Goal: Information Seeking & Learning: Compare options

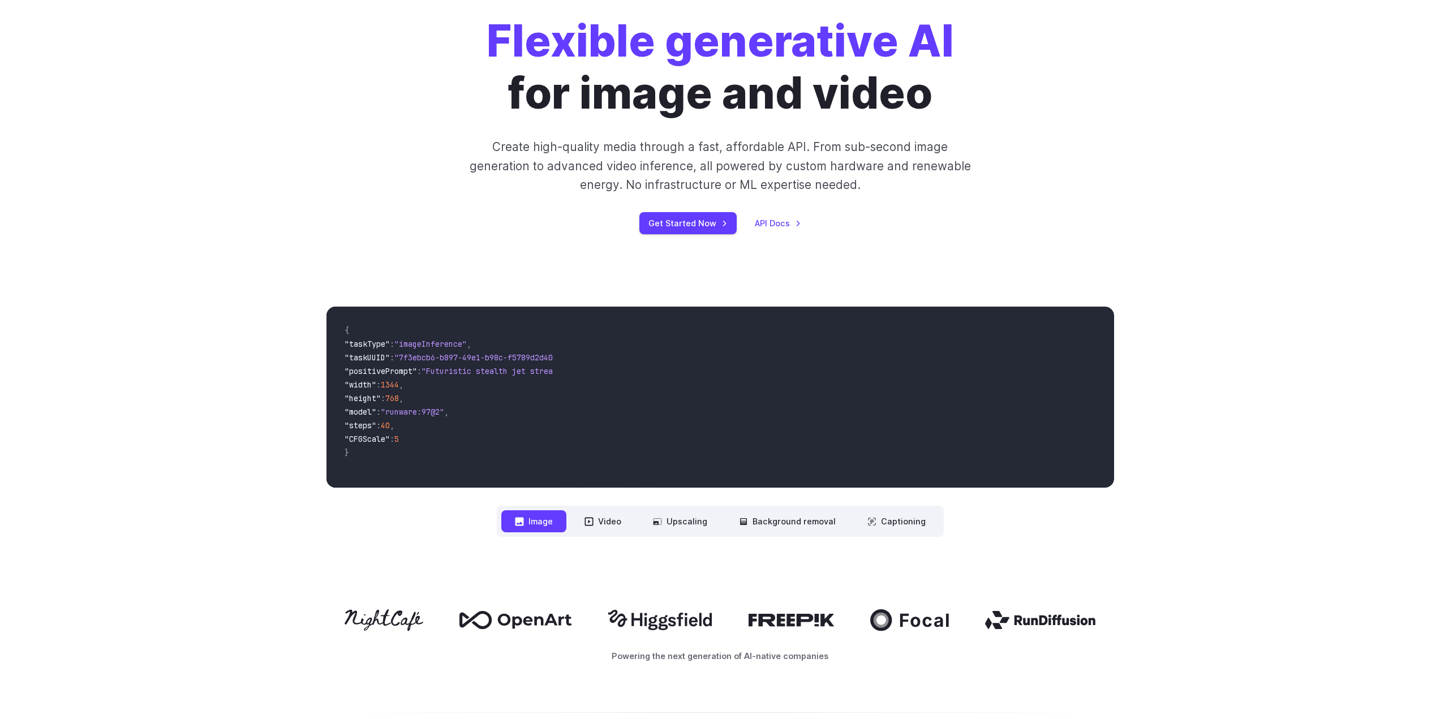
scroll to position [170, 0]
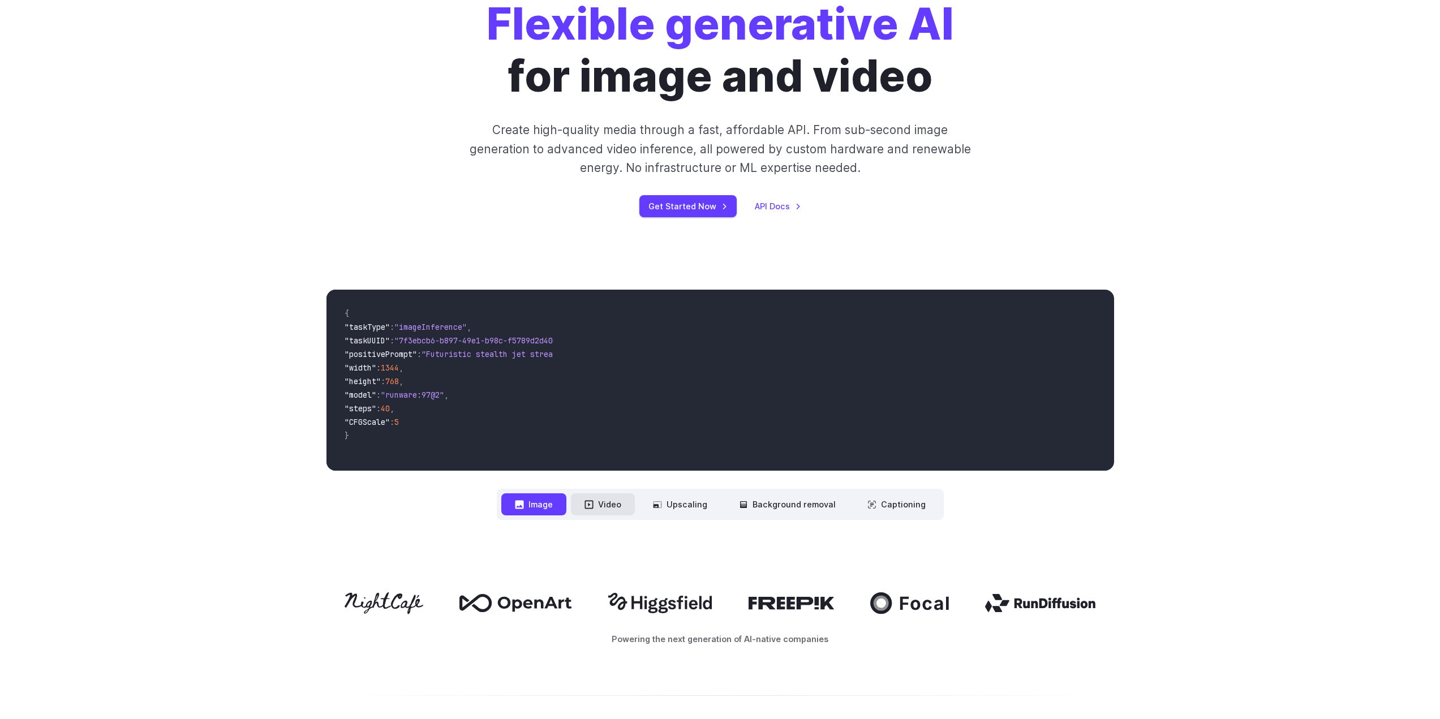
click at [610, 507] on button "Video" at bounding box center [603, 505] width 64 height 22
click at [534, 503] on button "Image" at bounding box center [533, 505] width 65 height 22
click at [612, 505] on button "Video" at bounding box center [603, 505] width 64 height 22
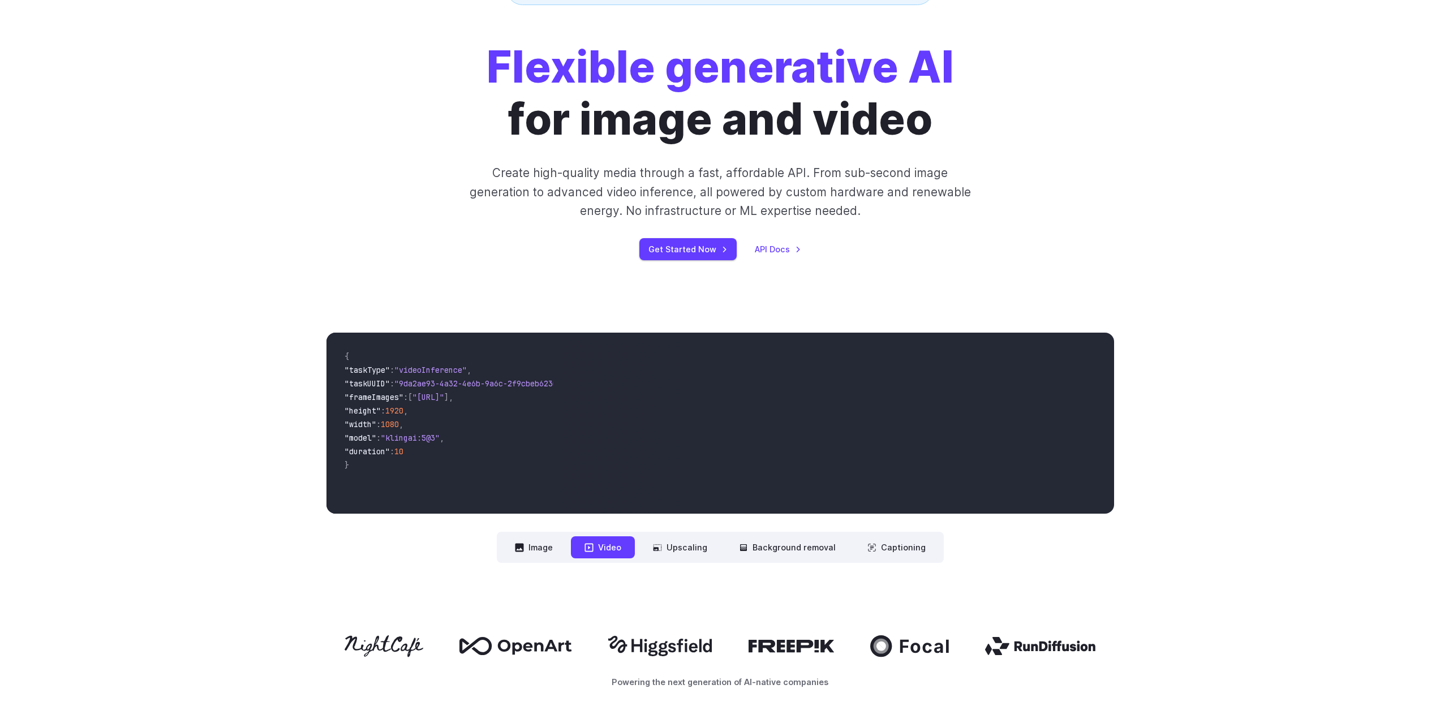
scroll to position [0, 0]
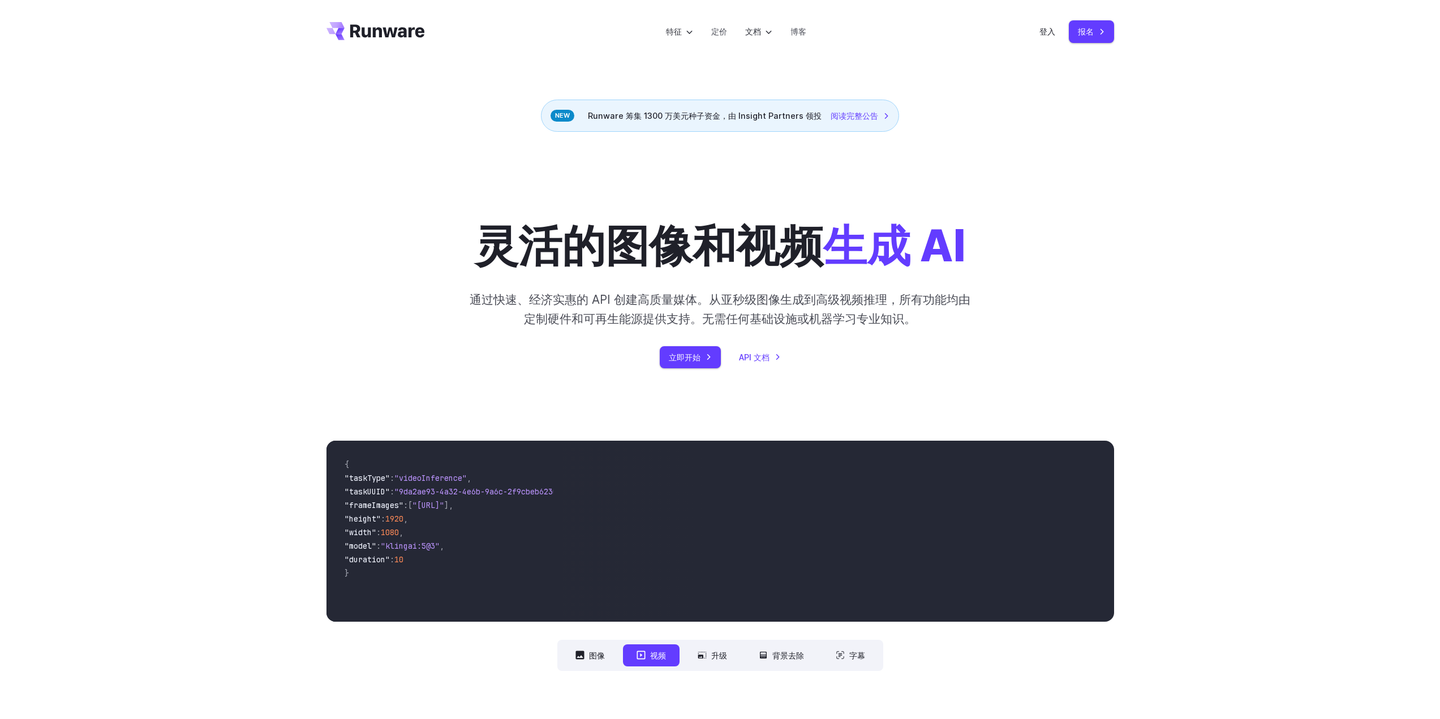
click at [1159, 241] on div "灵活的图像和视频 生成 AI 通过快速、经济实惠的 API 创建高质量媒体。从亚秒级图像生成到高级视频推理，所有功能均由定制硬件和可再生能源提供支持。无需任何…" at bounding box center [720, 268] width 1440 height 273
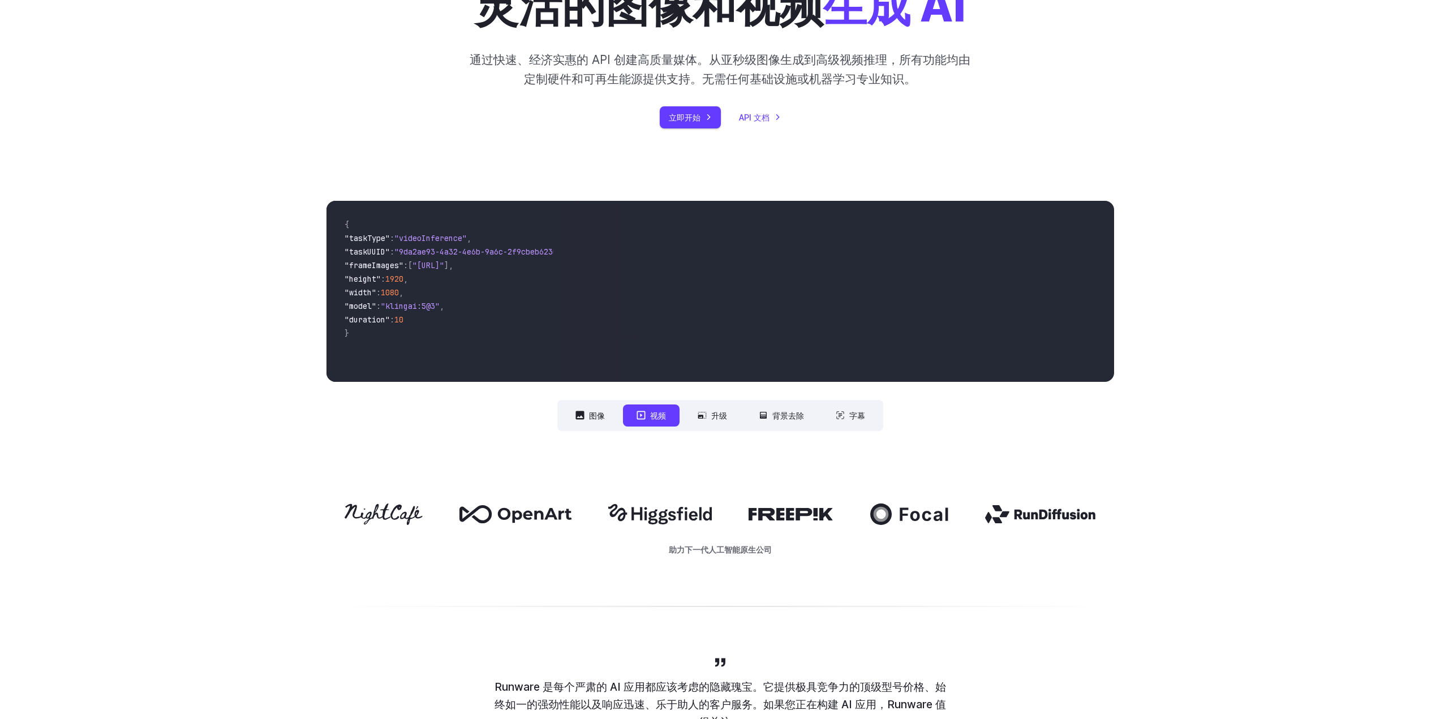
scroll to position [283, 0]
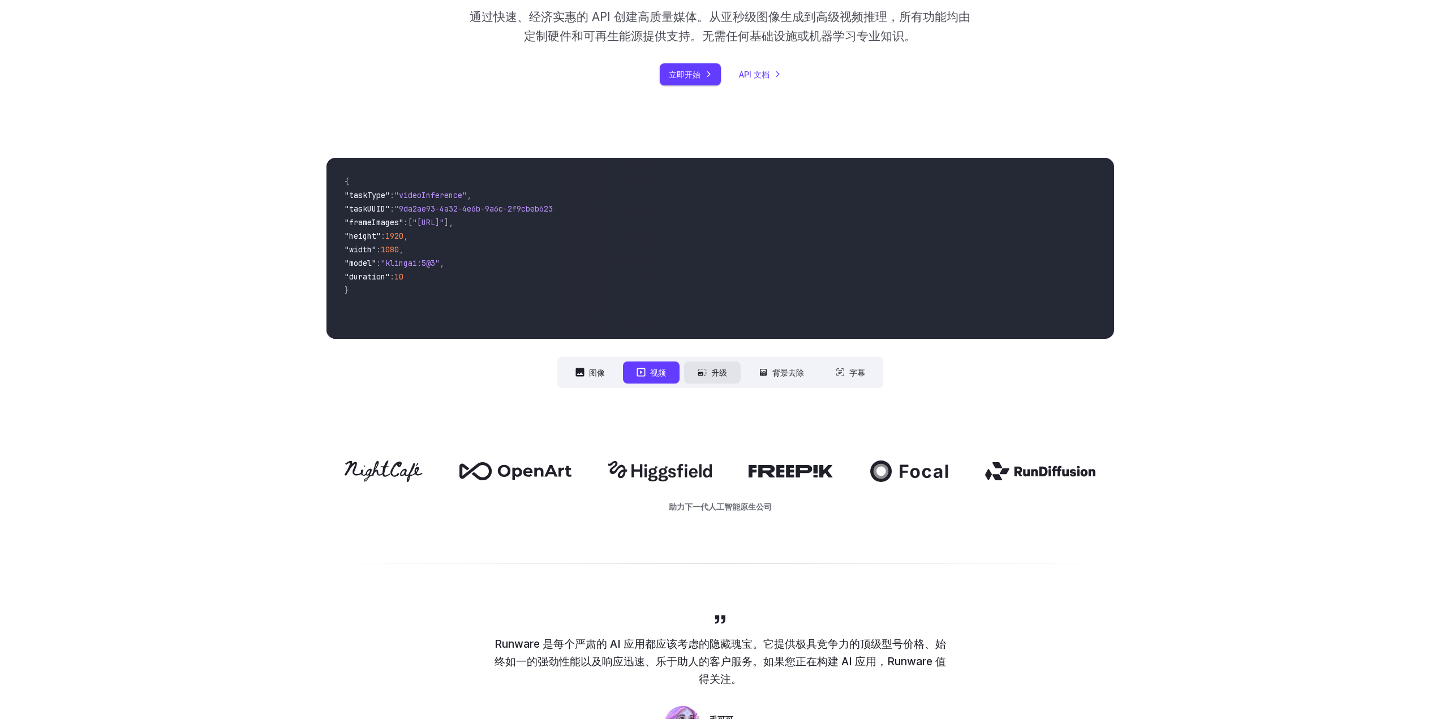
click at [721, 370] on font "升级" at bounding box center [719, 373] width 16 height 10
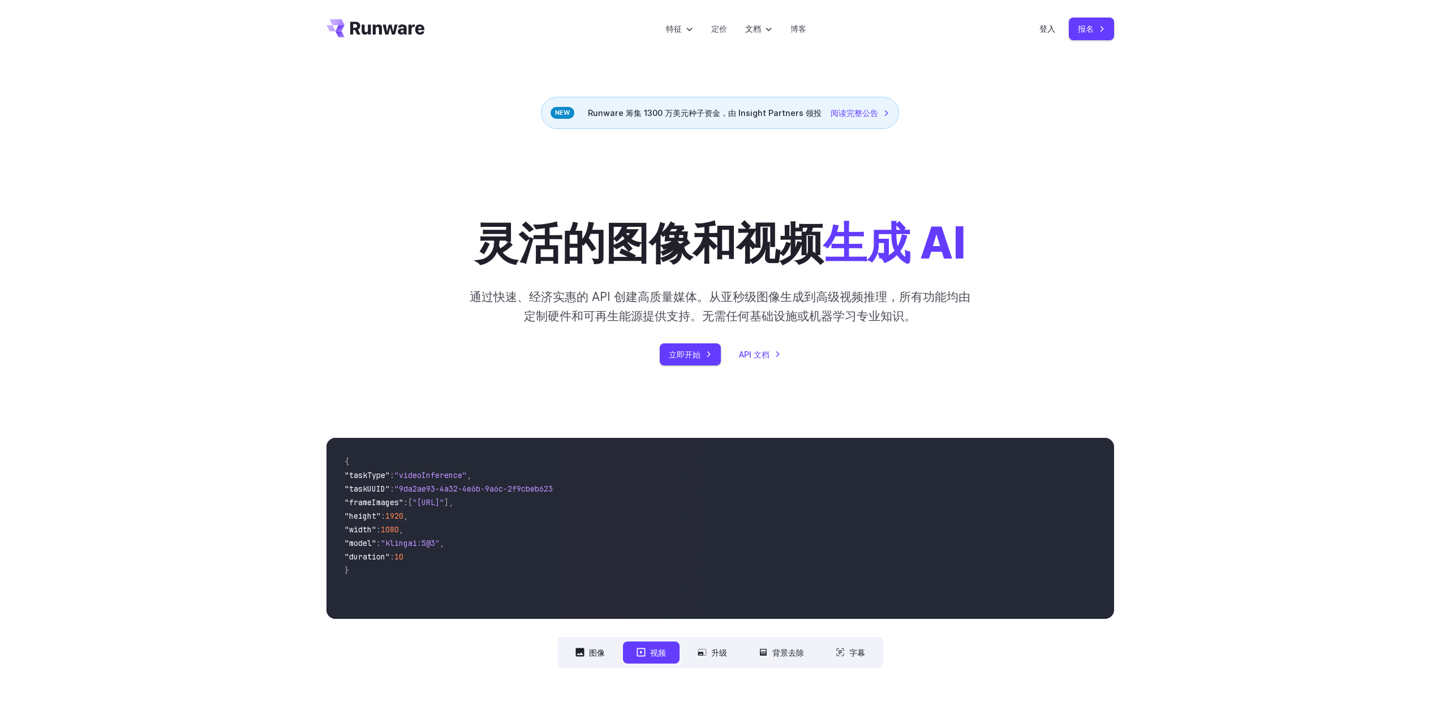
scroll to position [0, 0]
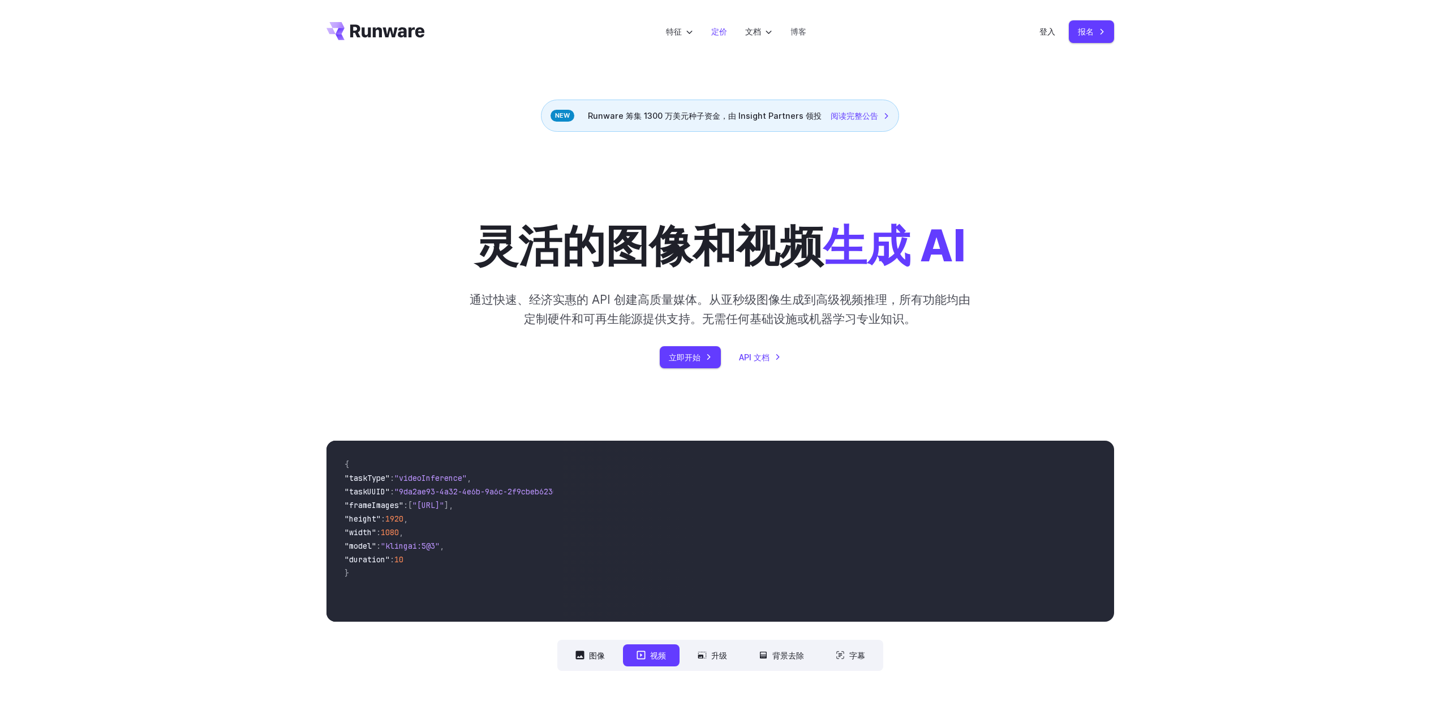
click at [721, 30] on font "定价" at bounding box center [719, 32] width 16 height 10
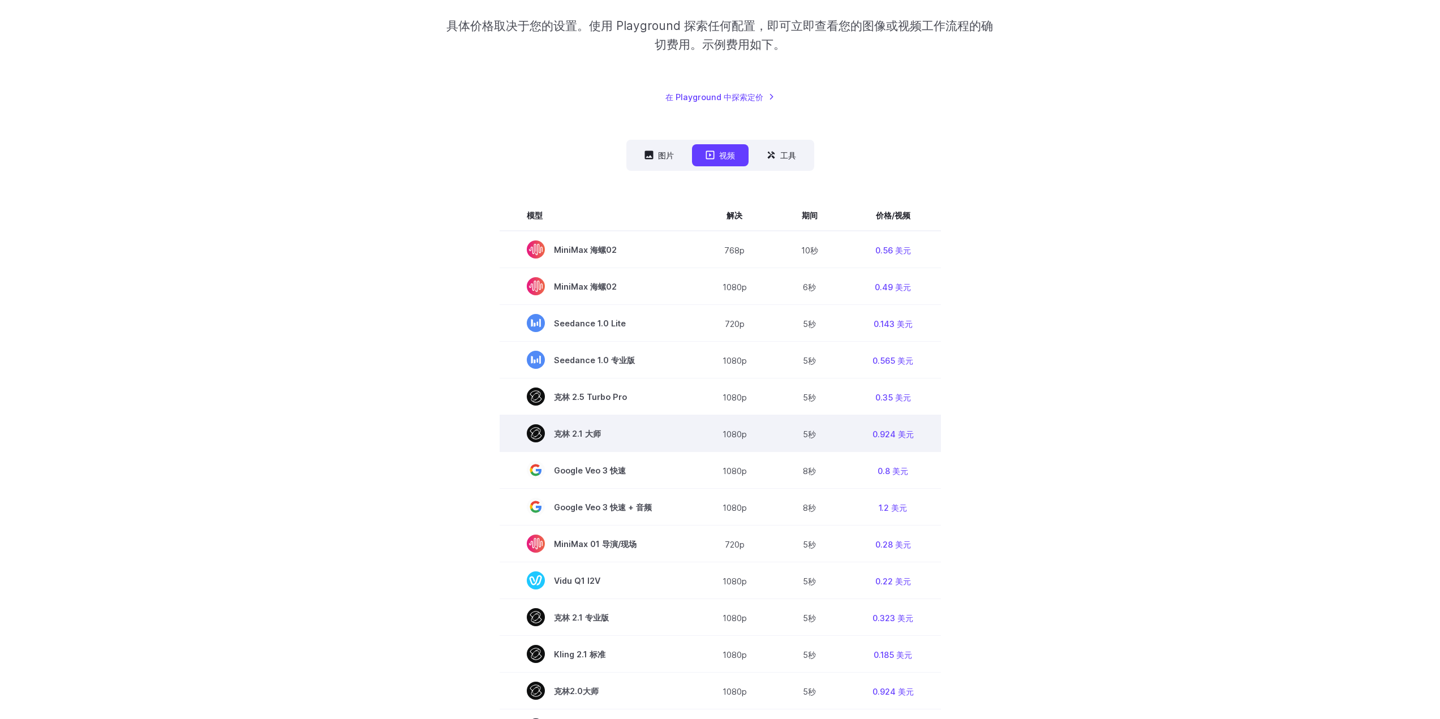
scroll to position [226, 0]
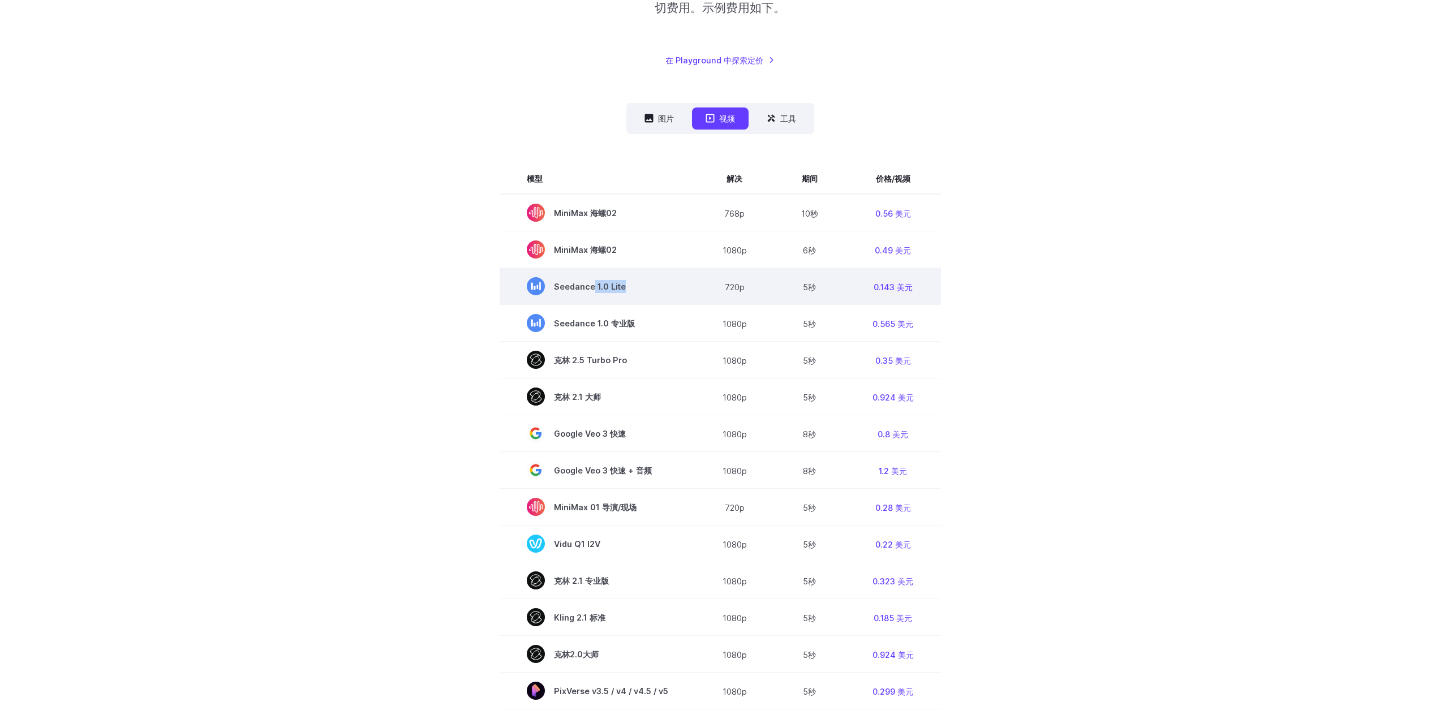
drag, startPoint x: 593, startPoint y: 288, endPoint x: 650, endPoint y: 296, distance: 57.2
click at [650, 296] on td "Seedance 1.0 Lite" at bounding box center [598, 286] width 196 height 37
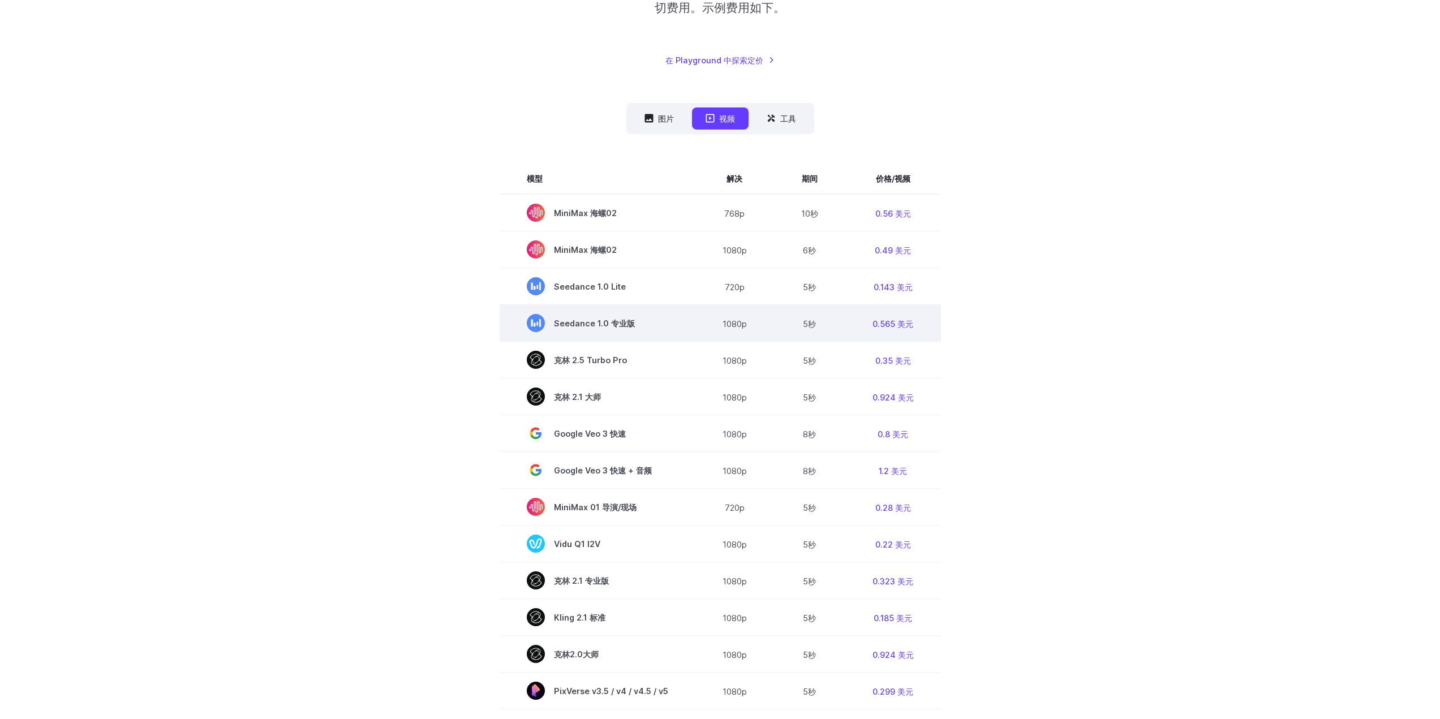
click at [640, 333] on td "Seedance 1.0 专业版" at bounding box center [598, 323] width 196 height 37
drag, startPoint x: 598, startPoint y: 325, endPoint x: 807, endPoint y: 336, distance: 209.7
click at [807, 336] on tr "Seedance 1.0 专业版 1080p 5秒 0.565 美元" at bounding box center [720, 323] width 441 height 37
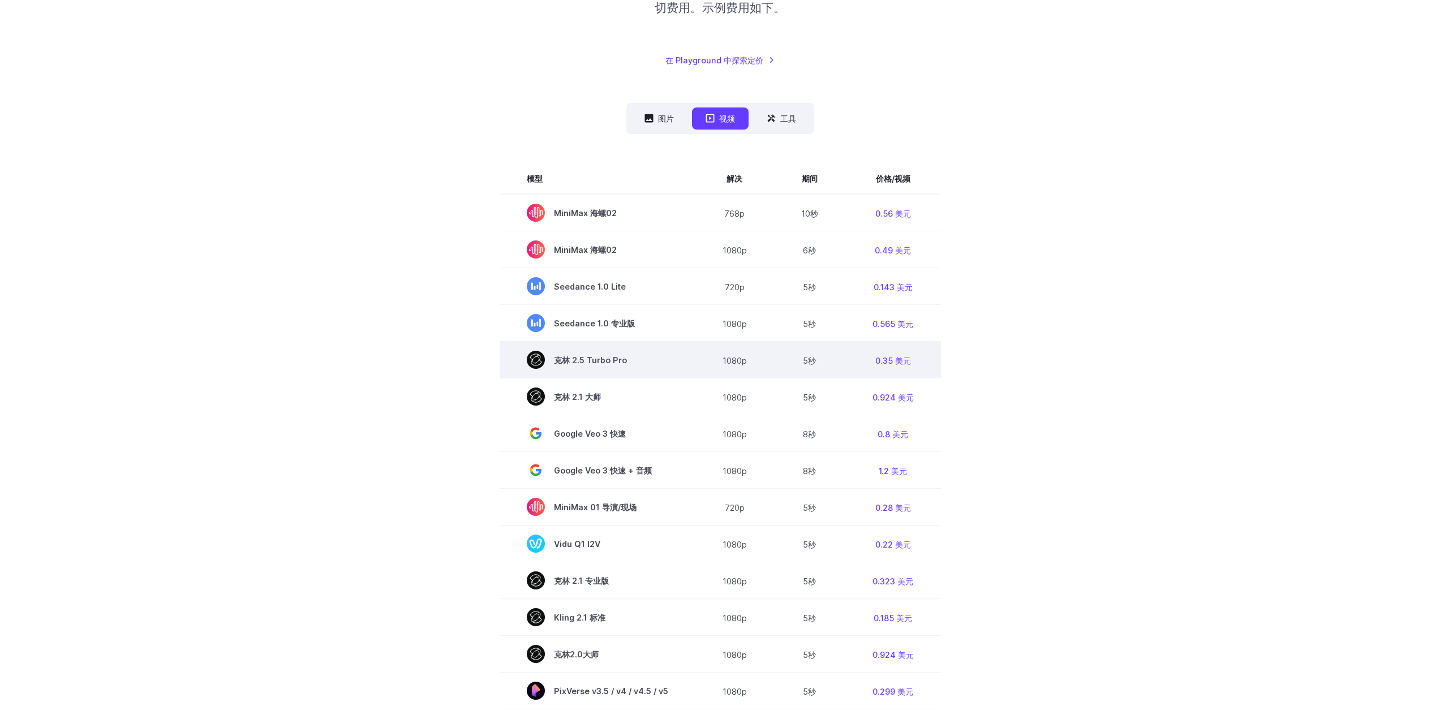
click at [646, 373] on td "克林 2.5 Turbo Pro" at bounding box center [598, 360] width 196 height 37
drag, startPoint x: 676, startPoint y: 366, endPoint x: 823, endPoint y: 368, distance: 147.2
click at [821, 368] on tr "克林 2.5 Turbo Pro 1080p 5秒 0.35 美元" at bounding box center [720, 360] width 441 height 37
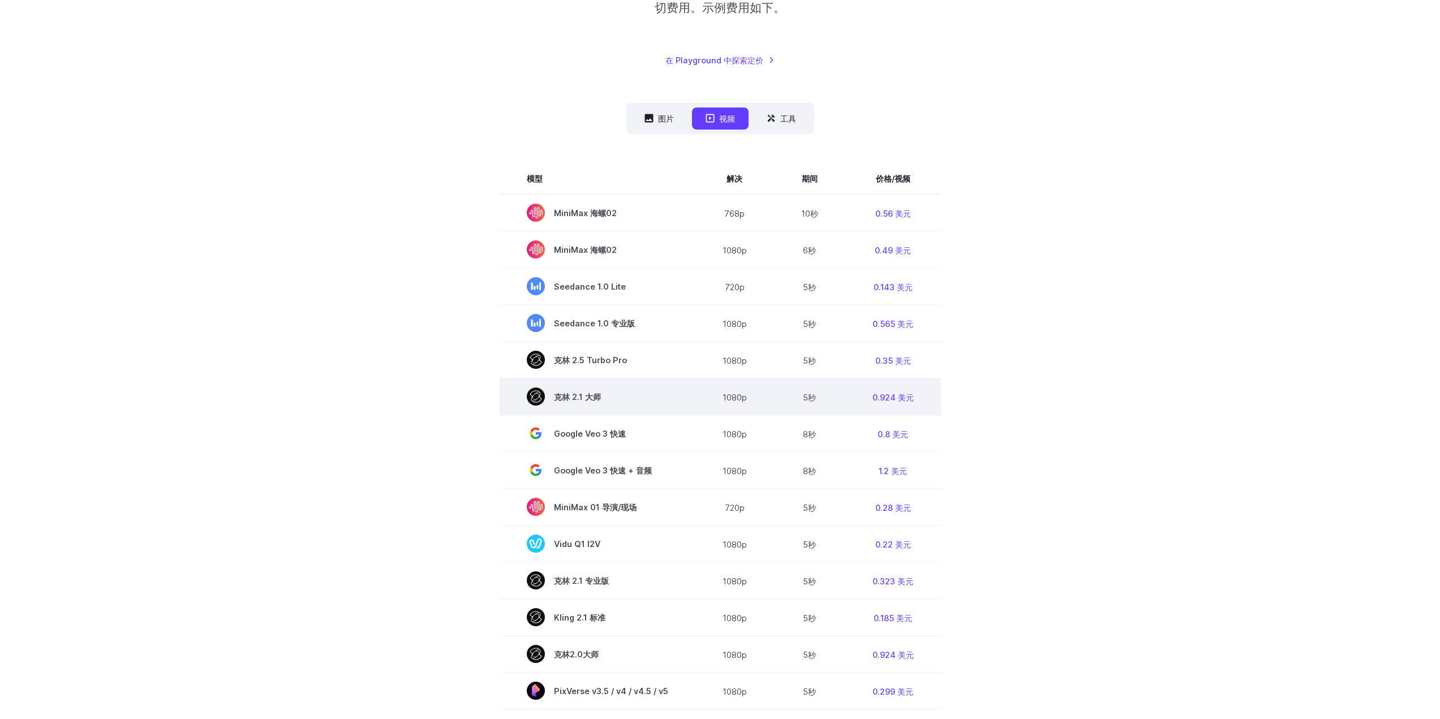
click at [701, 386] on td "1080p" at bounding box center [735, 397] width 79 height 37
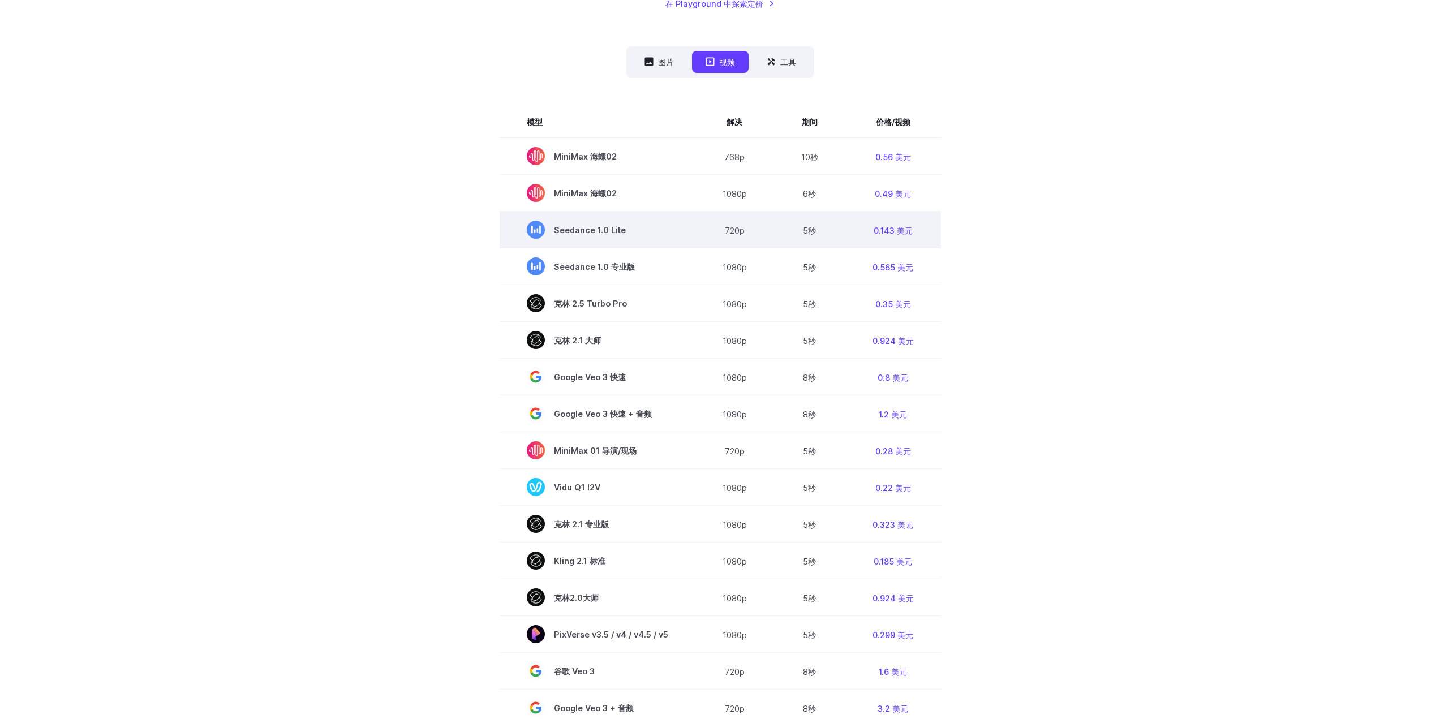
scroll to position [0, 0]
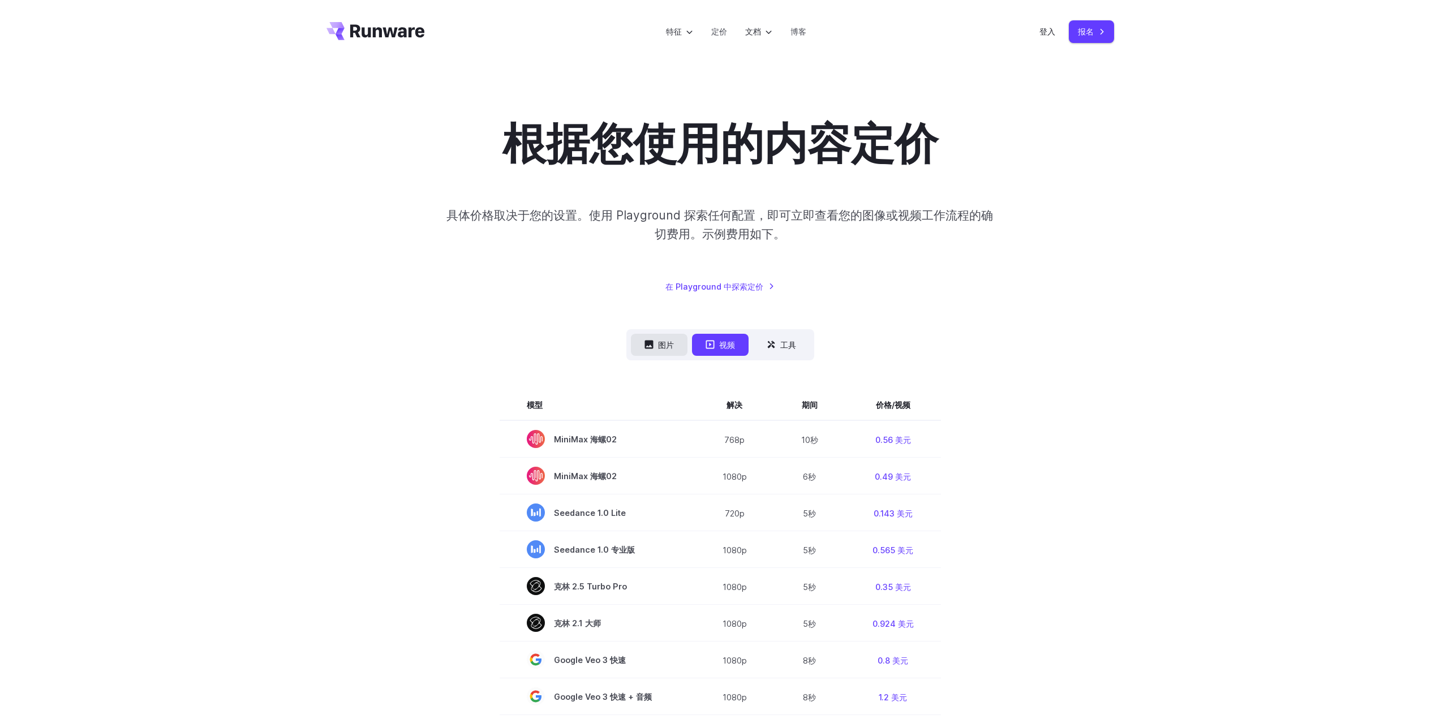
click at [657, 342] on button "图片" at bounding box center [659, 345] width 57 height 22
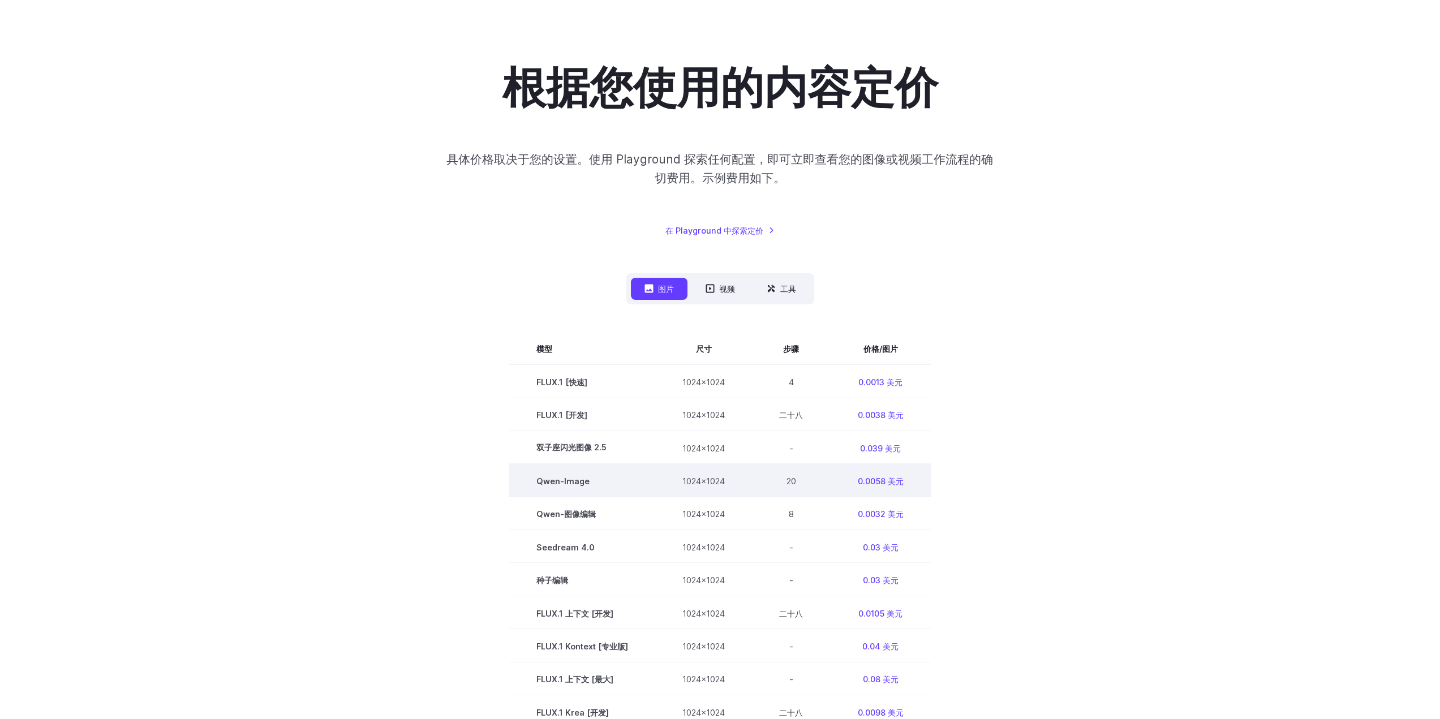
scroll to position [113, 0]
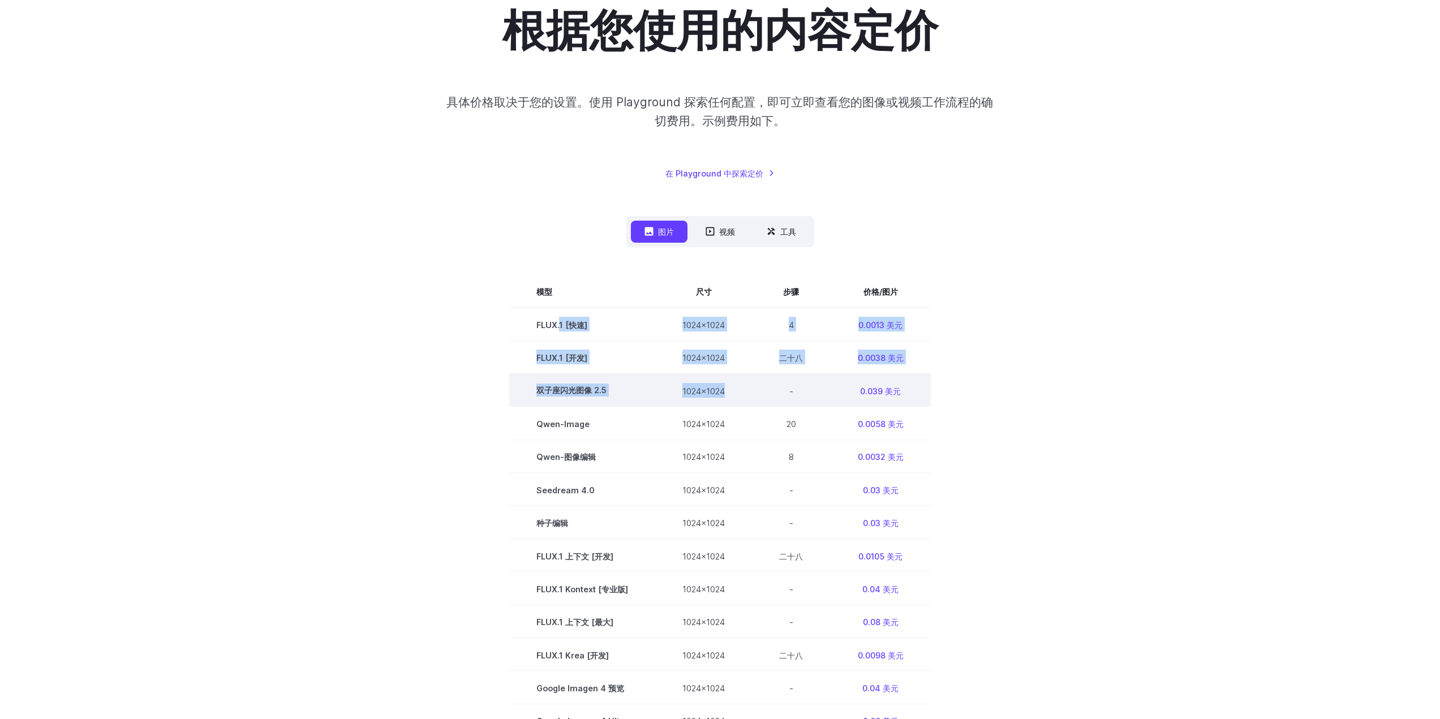
drag, startPoint x: 560, startPoint y: 328, endPoint x: 731, endPoint y: 375, distance: 177.7
click at [731, 375] on tbody "模型 尺寸 步骤 价格/图片 FLUX.1 [快速] 1024x1024 4 0.0013 美元 FLUX.1 [开发] 1024x1024 二十八 0.00…" at bounding box center [720, 622] width 422 height 694
click at [646, 385] on td "双子座闪光图像 2.5" at bounding box center [582, 390] width 146 height 33
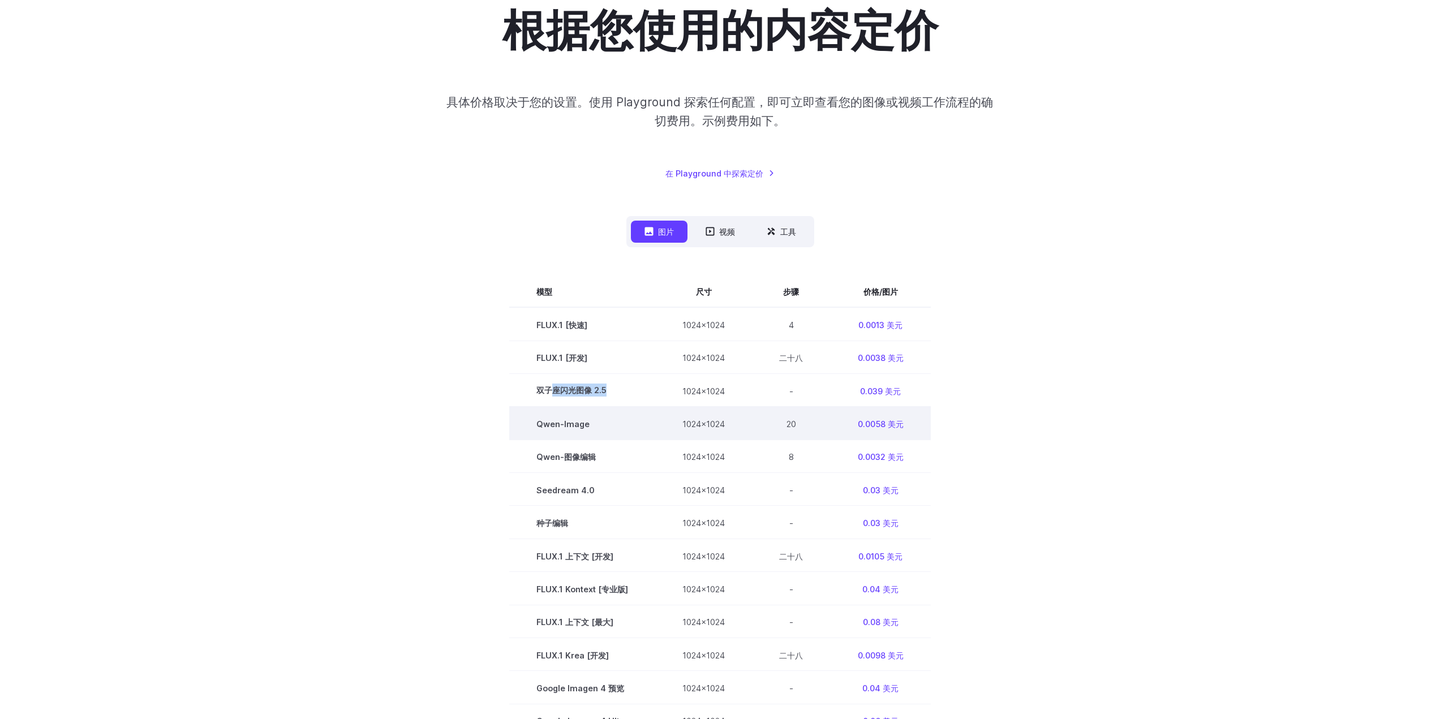
drag, startPoint x: 552, startPoint y: 393, endPoint x: 675, endPoint y: 425, distance: 126.4
click at [680, 413] on tbody "模型 尺寸 步骤 价格/图片 FLUX.1 [快速] 1024x1024 4 0.0013 美元 FLUX.1 [开发] 1024x1024 二十八 0.00…" at bounding box center [720, 622] width 422 height 694
click at [608, 433] on td "Qwen-Image" at bounding box center [582, 423] width 146 height 33
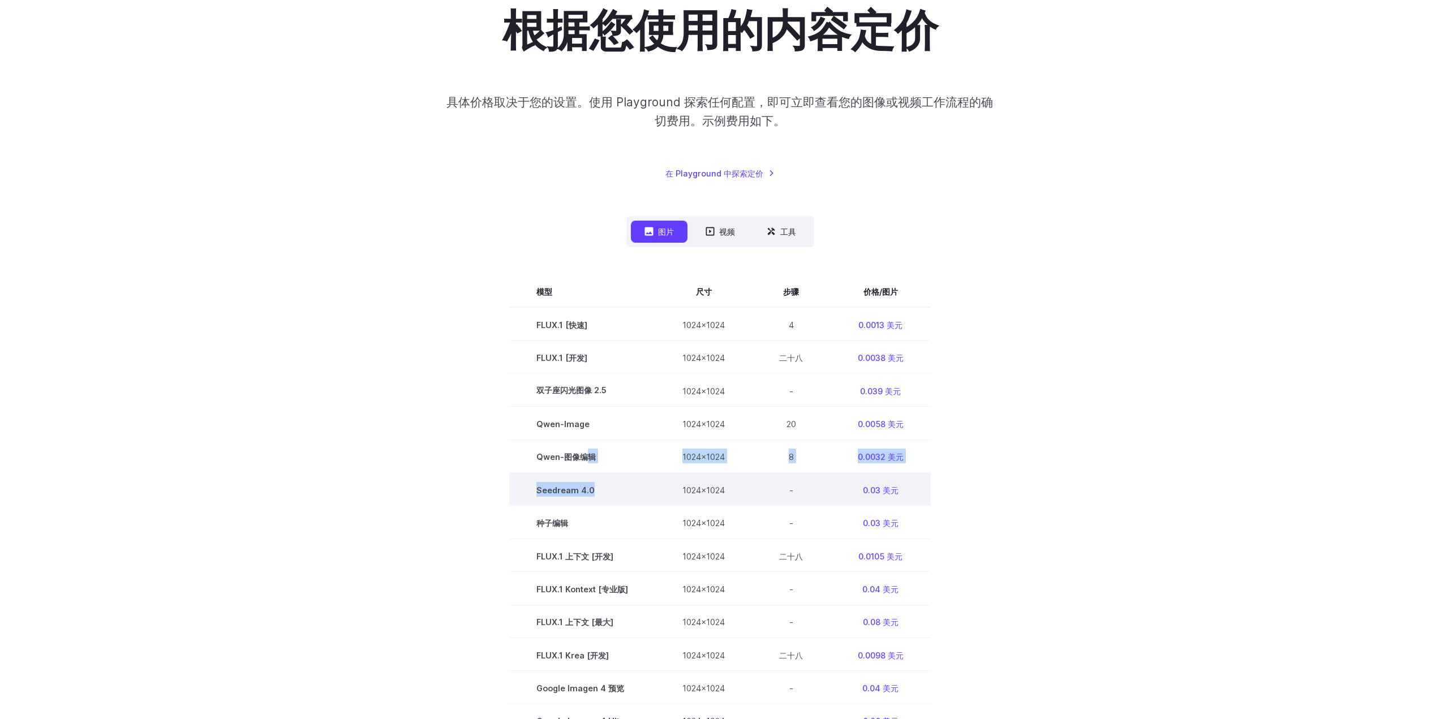
drag, startPoint x: 588, startPoint y: 458, endPoint x: 633, endPoint y: 496, distance: 59.5
click at [633, 496] on tbody "模型 尺寸 步骤 价格/图片 FLUX.1 [快速] 1024x1024 4 0.0013 美元 FLUX.1 [开发] 1024x1024 二十八 0.00…" at bounding box center [720, 622] width 422 height 694
click at [657, 498] on td "1024x1024" at bounding box center [703, 489] width 97 height 33
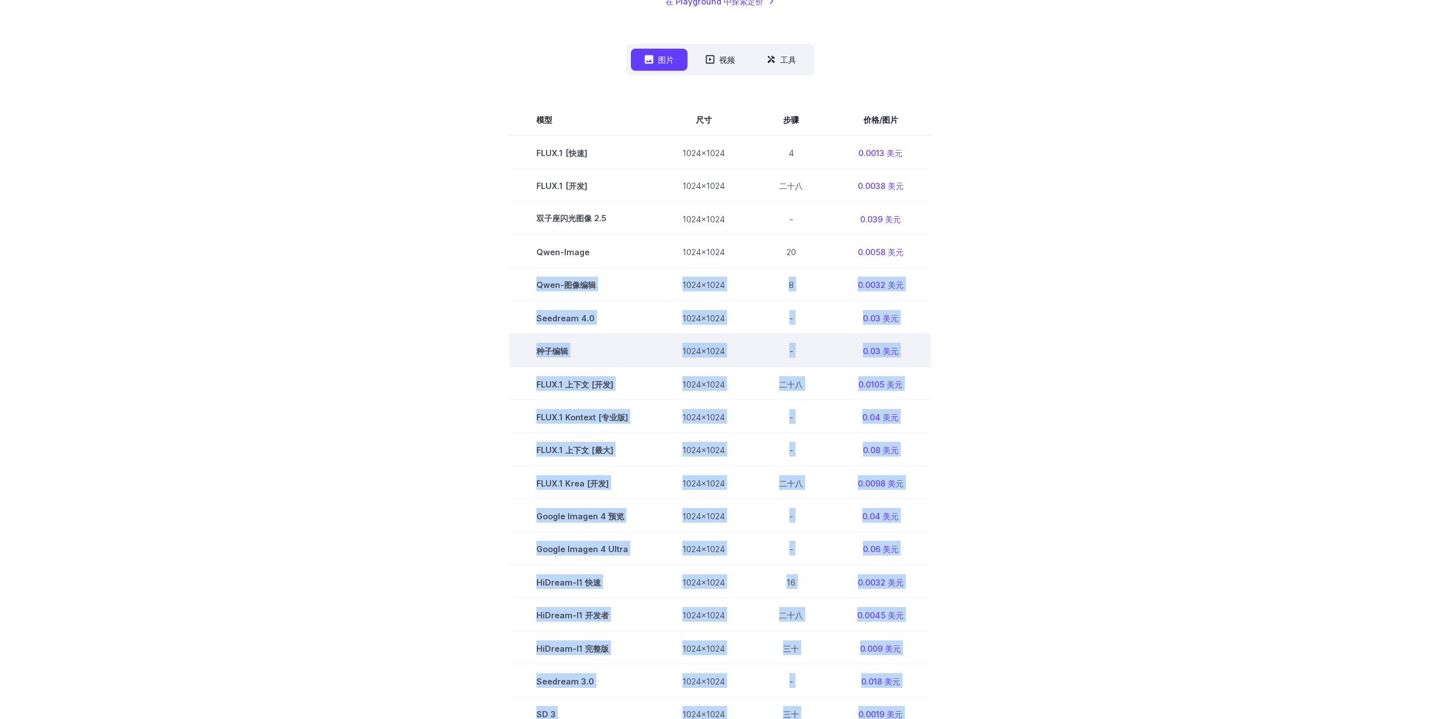
scroll to position [283, 0]
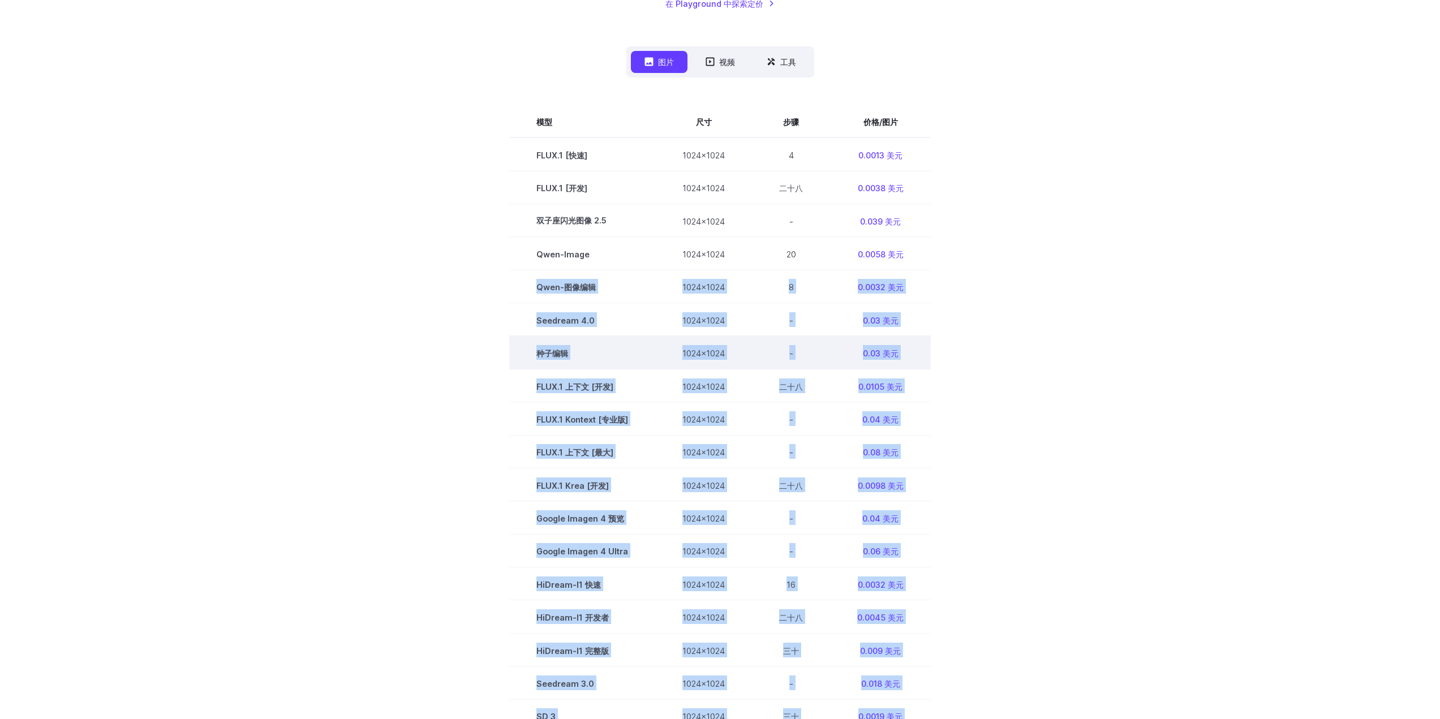
drag, startPoint x: 567, startPoint y: 438, endPoint x: 529, endPoint y: 295, distance: 146.9
click at [529, 295] on tbody "模型 尺寸 步骤 价格/图片 FLUX.1 [快速] 1024x1024 4 0.0013 美元 FLUX.1 [开发] 1024x1024 二十八 0.00…" at bounding box center [720, 452] width 422 height 694
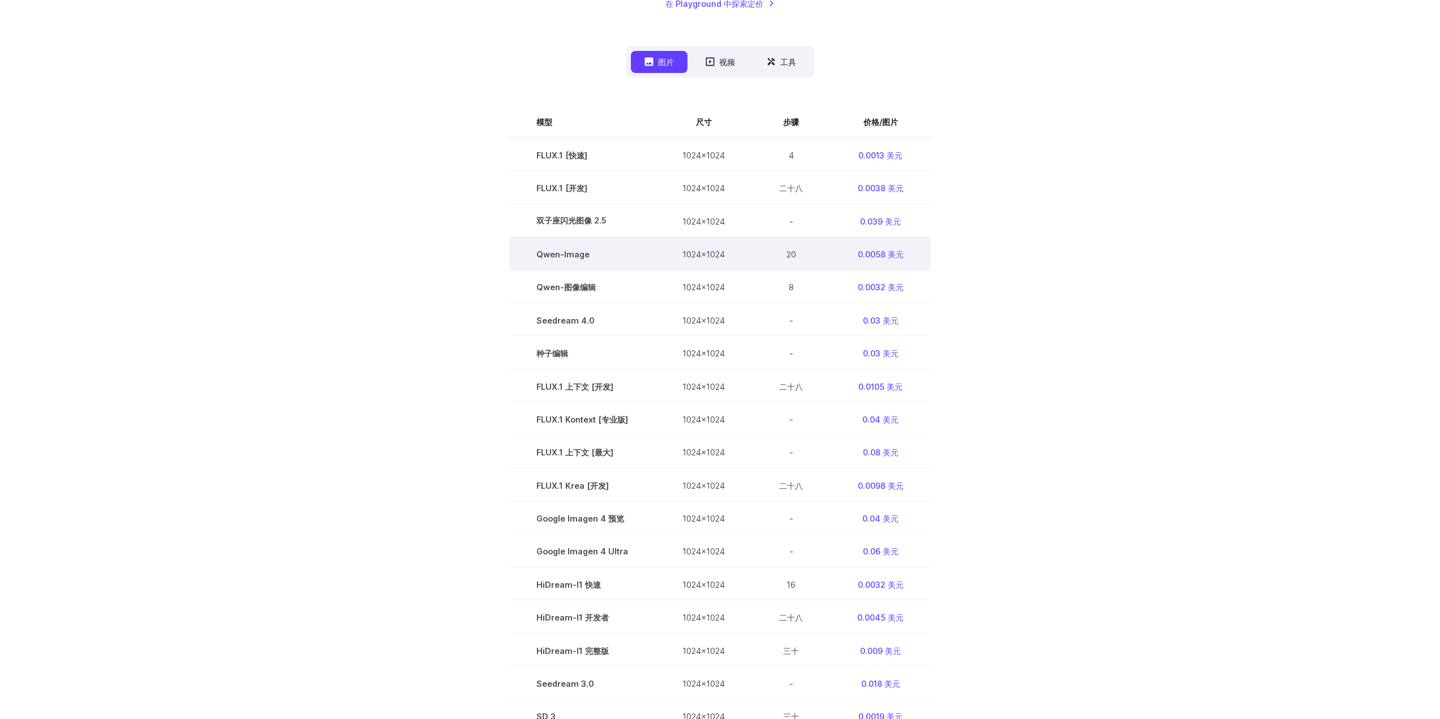
click at [614, 257] on td "Qwen-Image" at bounding box center [582, 253] width 146 height 33
drag, startPoint x: 535, startPoint y: 256, endPoint x: 629, endPoint y: 264, distance: 94.9
click at [621, 264] on td "Qwen-Image" at bounding box center [582, 253] width 146 height 33
click at [643, 264] on td "Qwen-Image" at bounding box center [582, 253] width 146 height 33
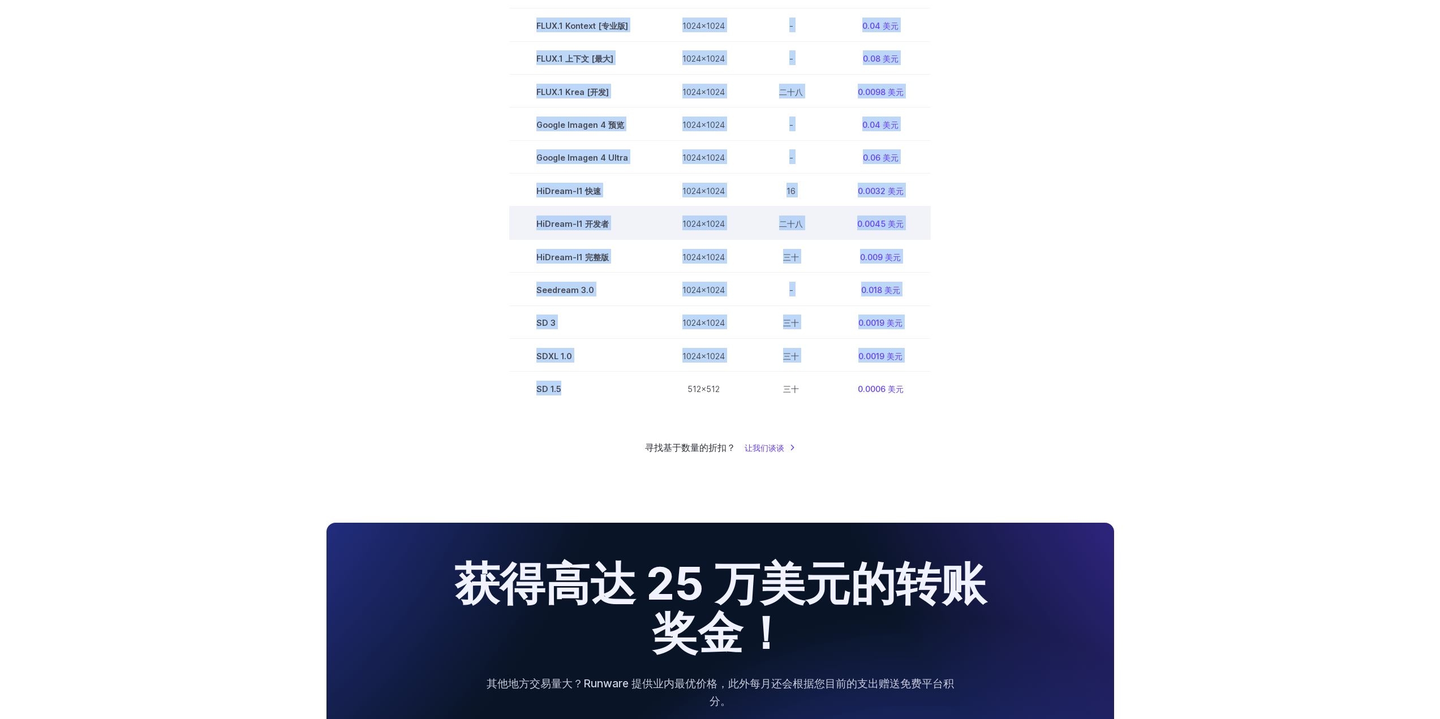
scroll to position [679, 0]
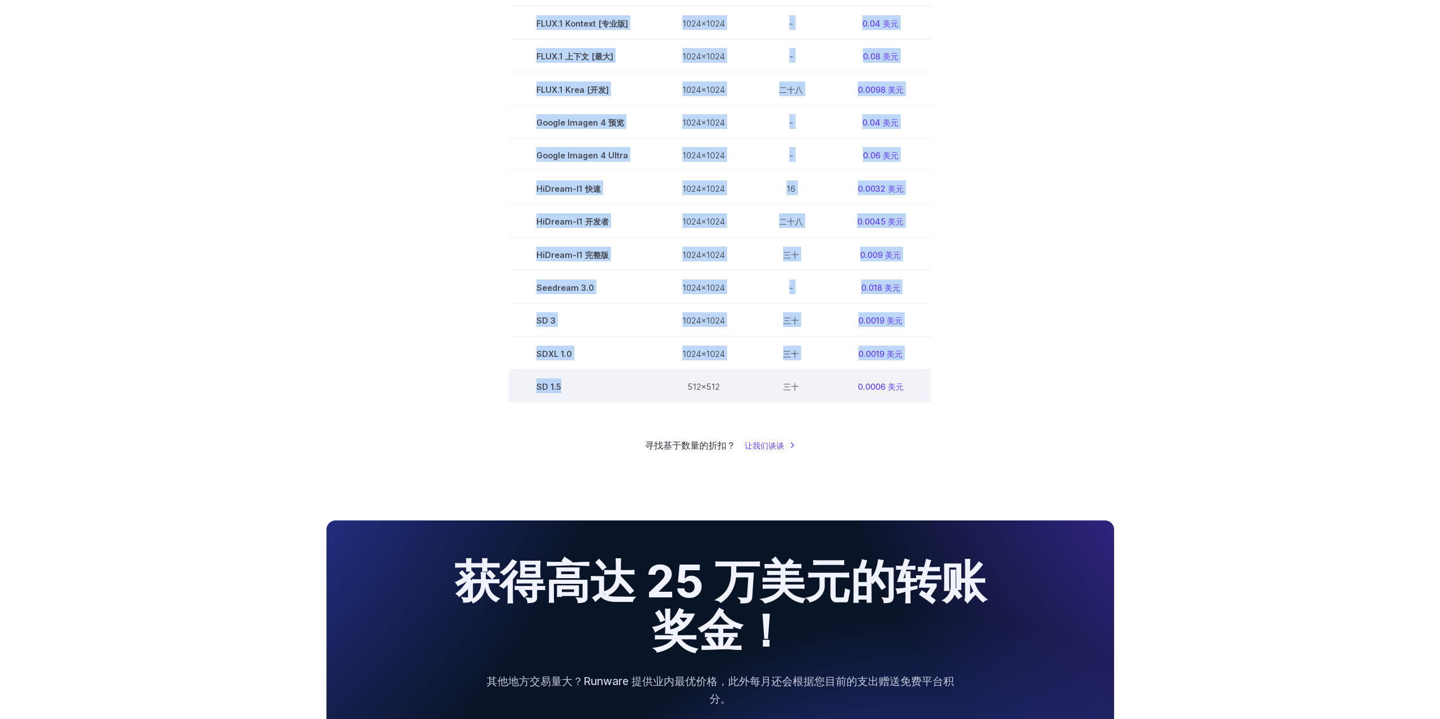
drag, startPoint x: 539, startPoint y: 155, endPoint x: 650, endPoint y: 393, distance: 263.1
click at [650, 393] on tbody "模型 尺寸 步骤 价格/图片 FLUX.1 [快速] 1024x1024 4 0.0013 美元 FLUX.1 [开发] 1024x1024 二十八 0.00…" at bounding box center [720, 56] width 422 height 694
click at [608, 388] on td "SD 1.5" at bounding box center [582, 386] width 146 height 33
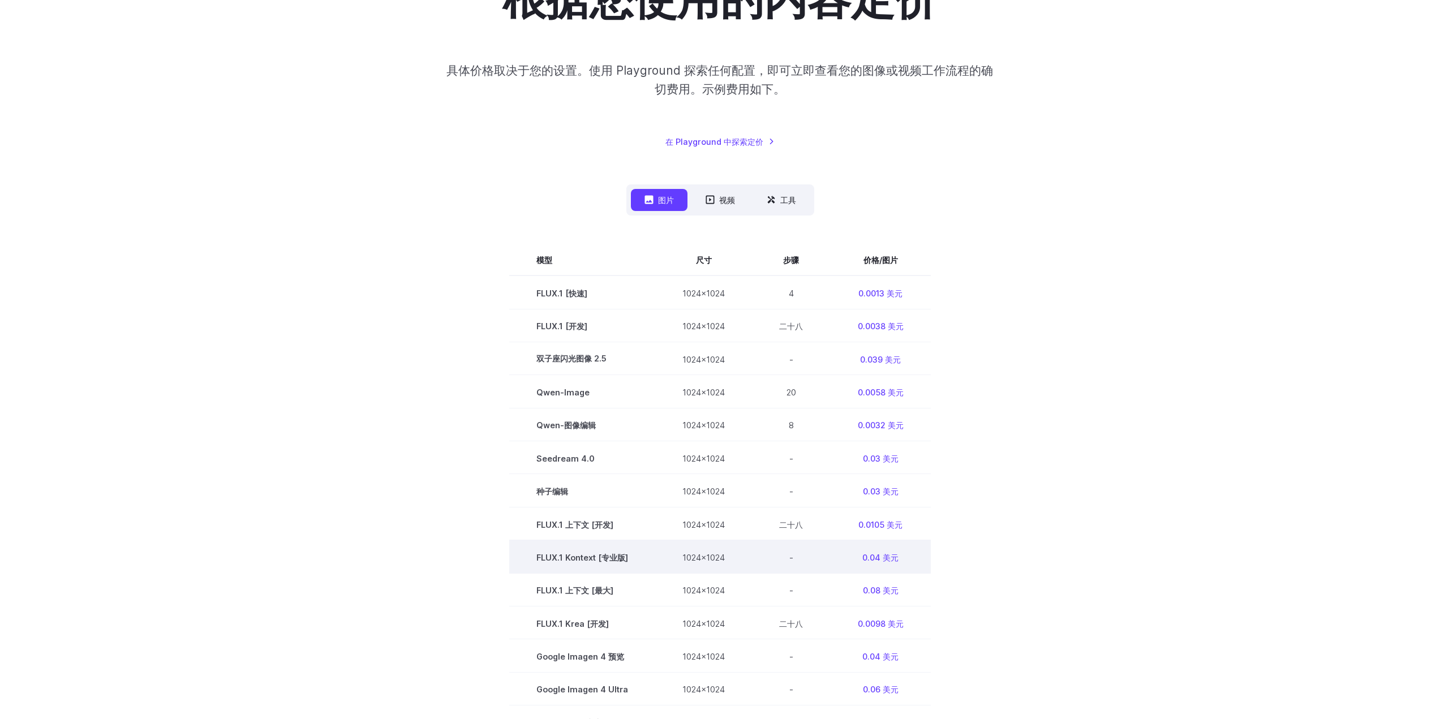
scroll to position [113, 0]
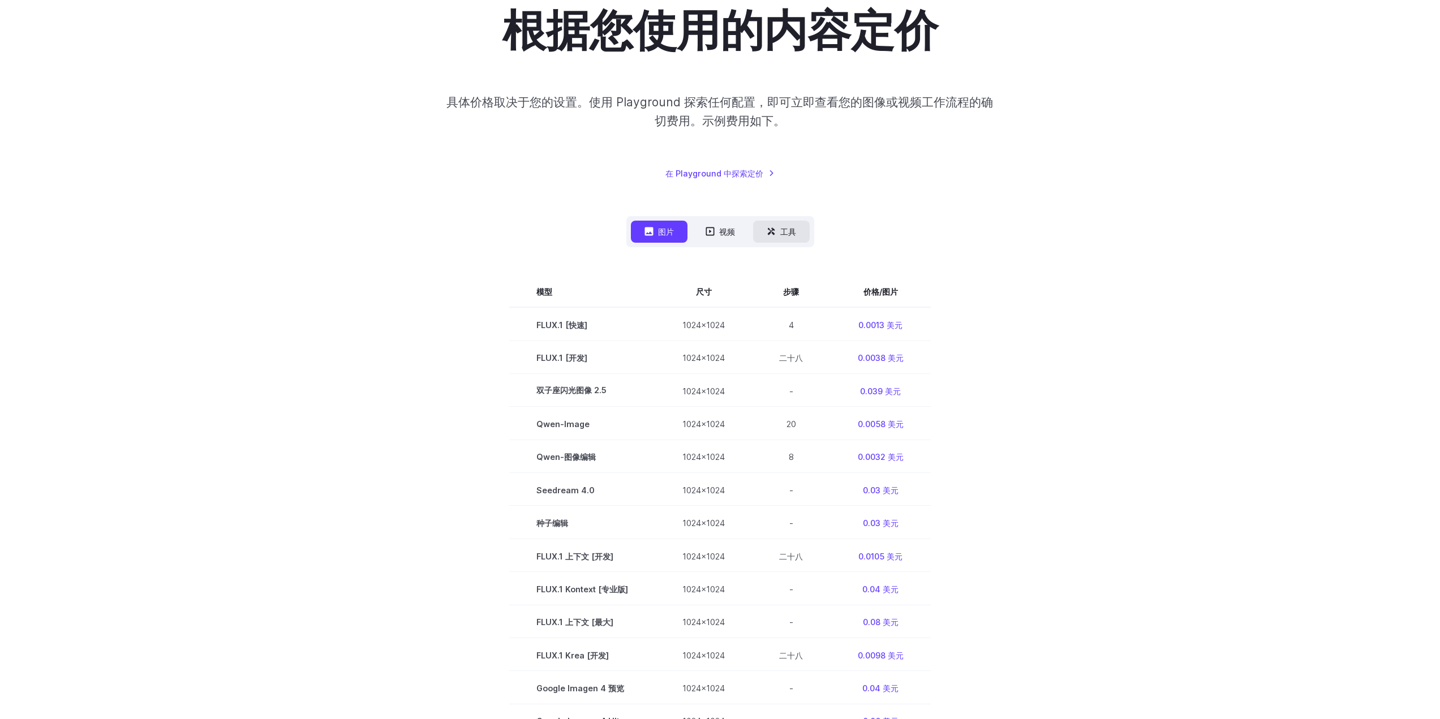
click at [790, 233] on font "工具" at bounding box center [789, 232] width 16 height 10
click at [708, 228] on icon at bounding box center [710, 232] width 8 height 8
click at [778, 233] on button "工具" at bounding box center [781, 232] width 57 height 22
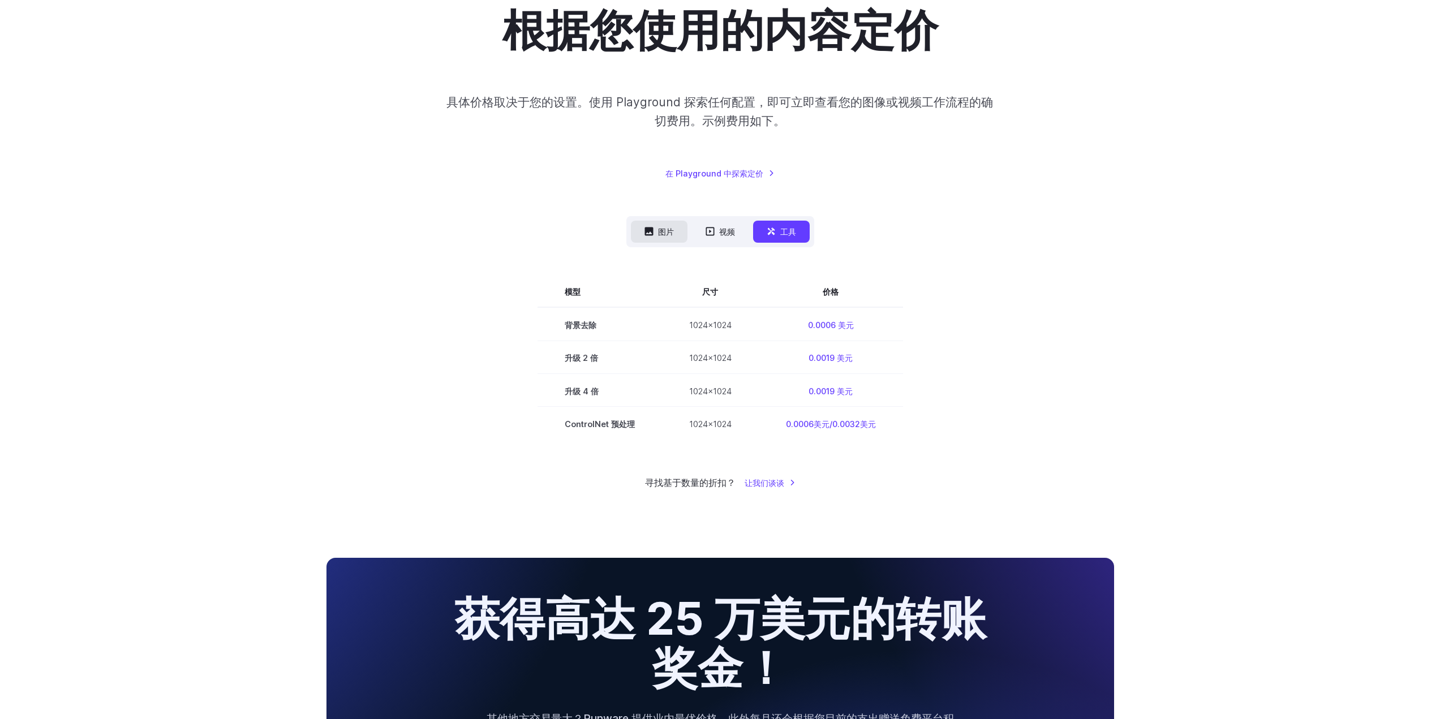
click at [661, 229] on font "图片" at bounding box center [666, 232] width 16 height 10
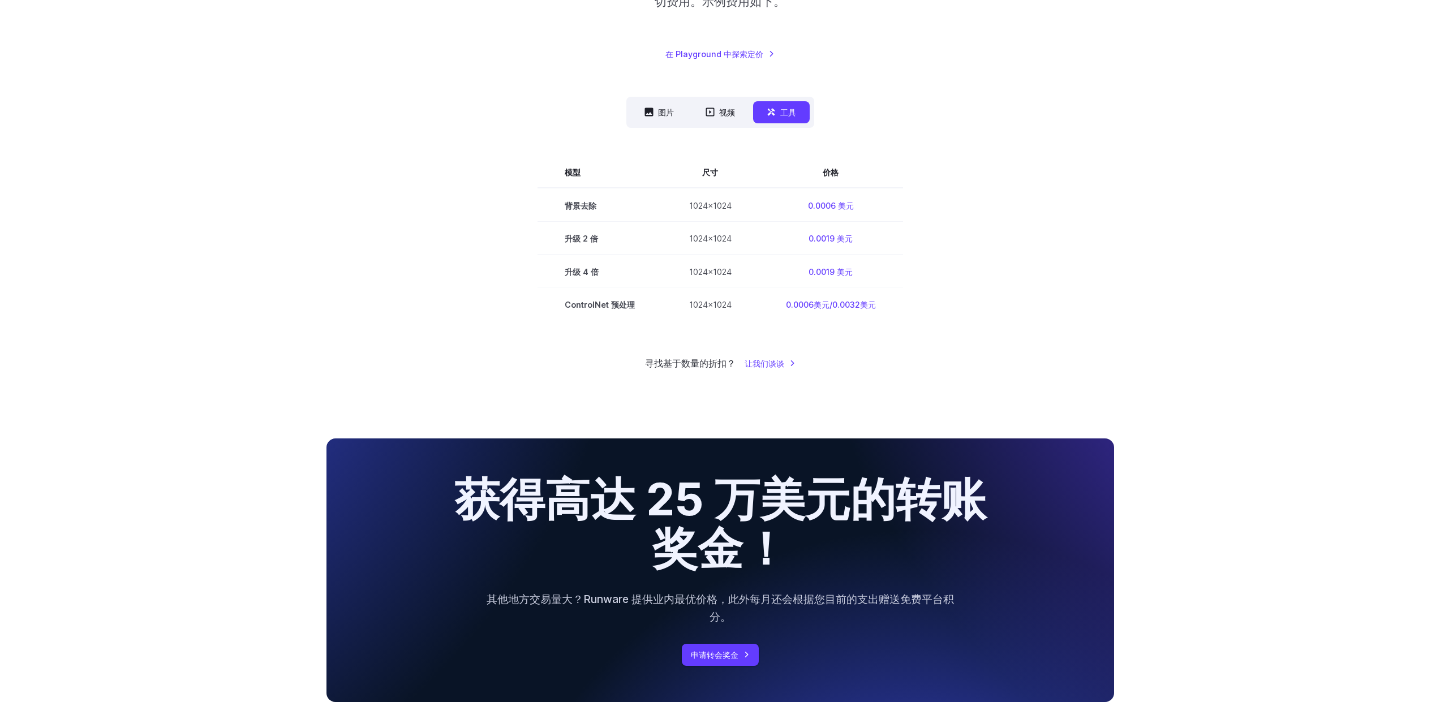
scroll to position [181, 0]
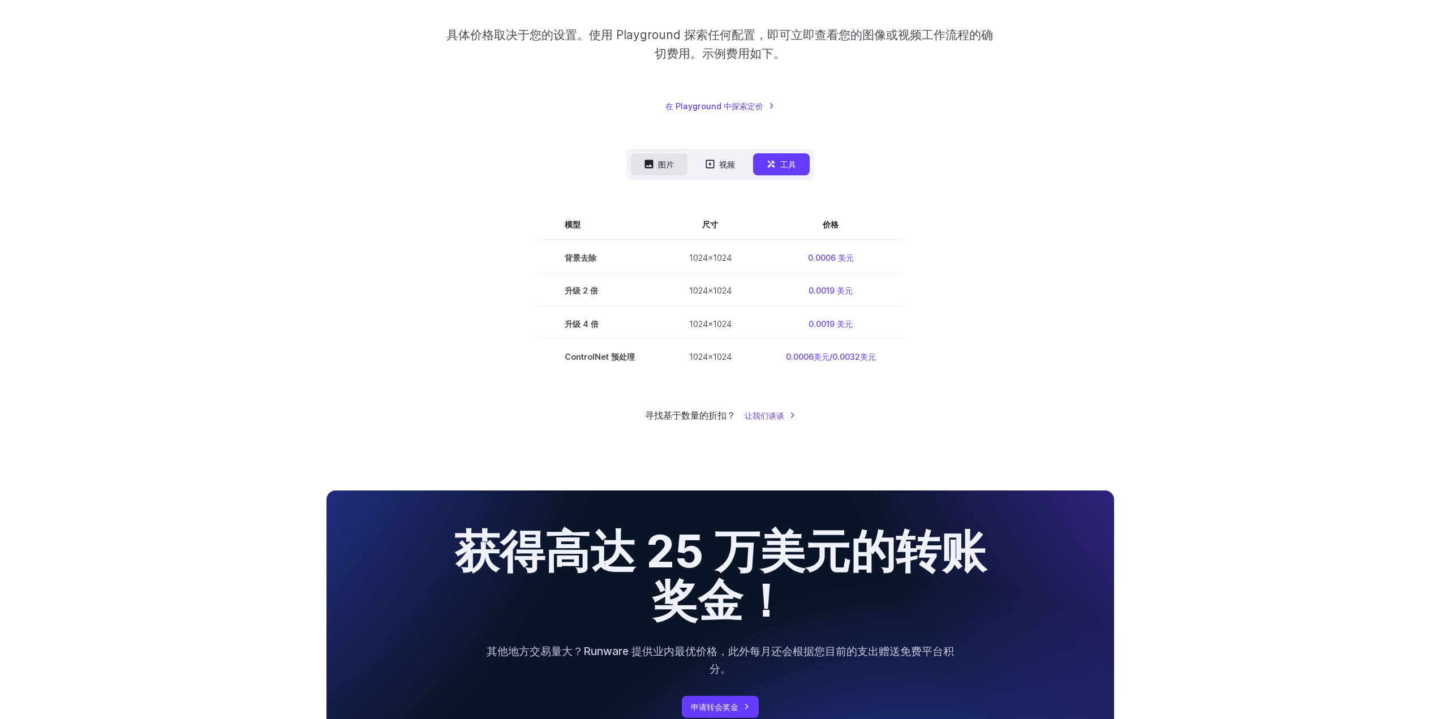
click at [661, 165] on font "图片" at bounding box center [666, 165] width 16 height 10
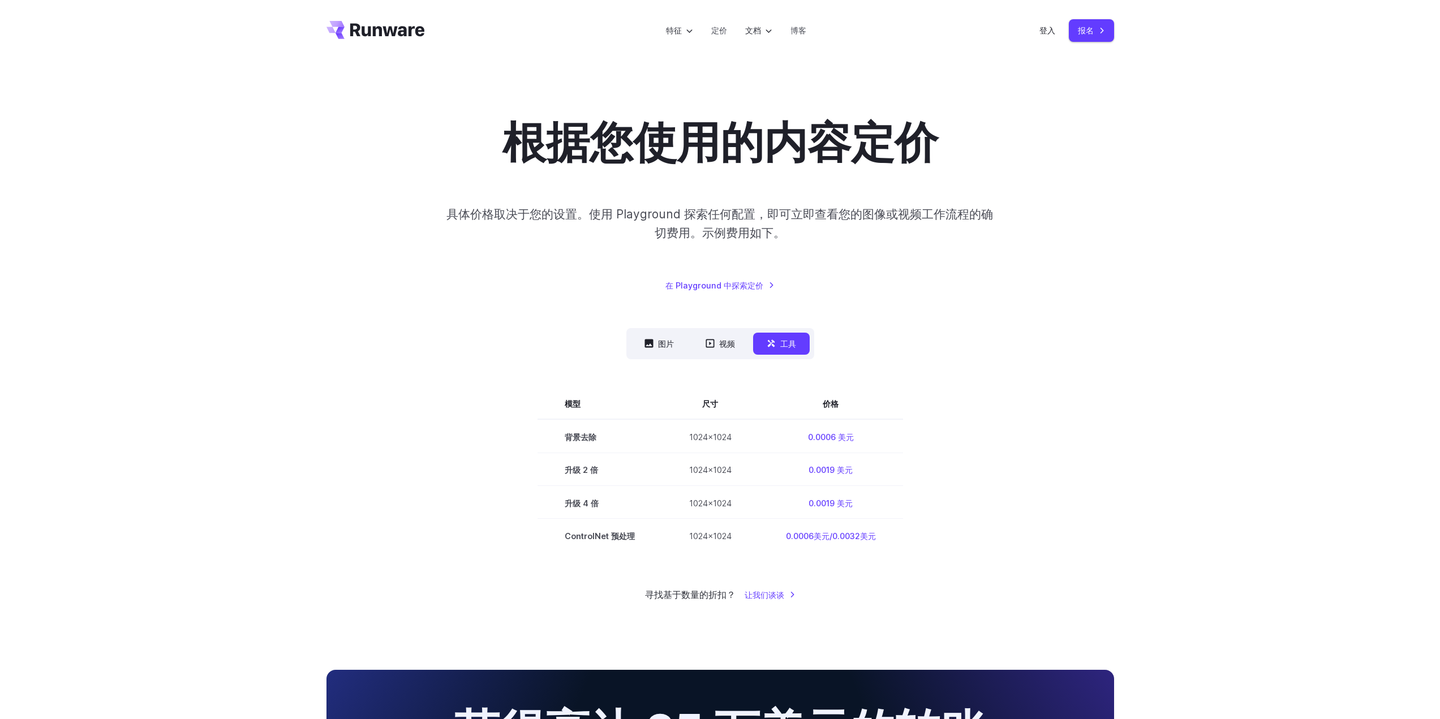
scroll to position [0, 0]
